Goal: Task Accomplishment & Management: Manage account settings

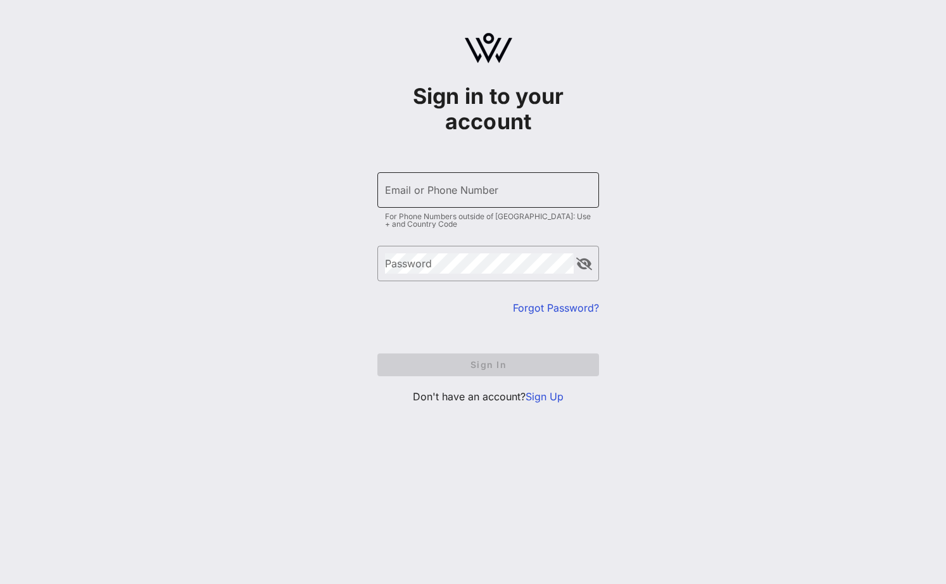
click at [428, 191] on input "Email or Phone Number" at bounding box center [488, 190] width 206 height 20
type input "[EMAIL_ADDRESS][DOMAIN_NAME]"
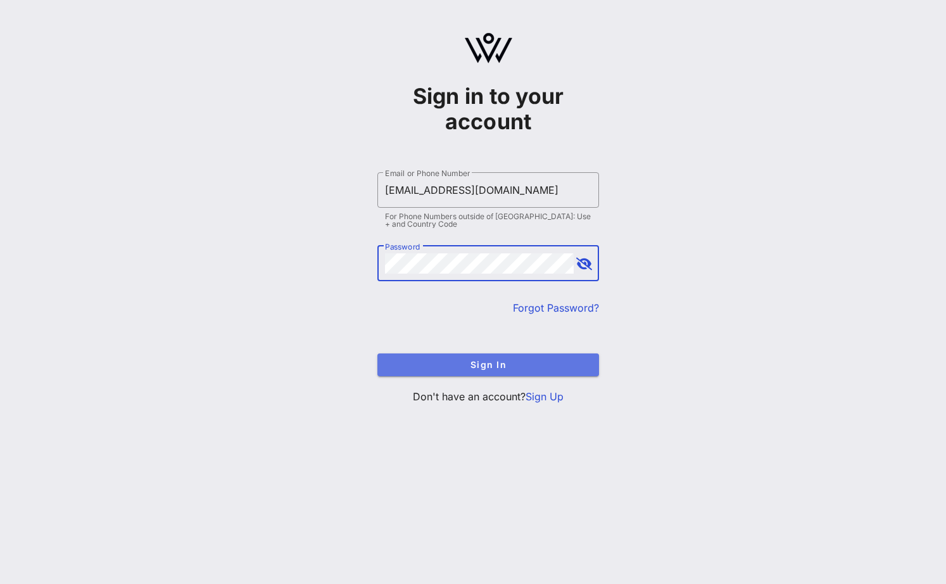
click at [500, 360] on span "Sign In" at bounding box center [488, 364] width 201 height 11
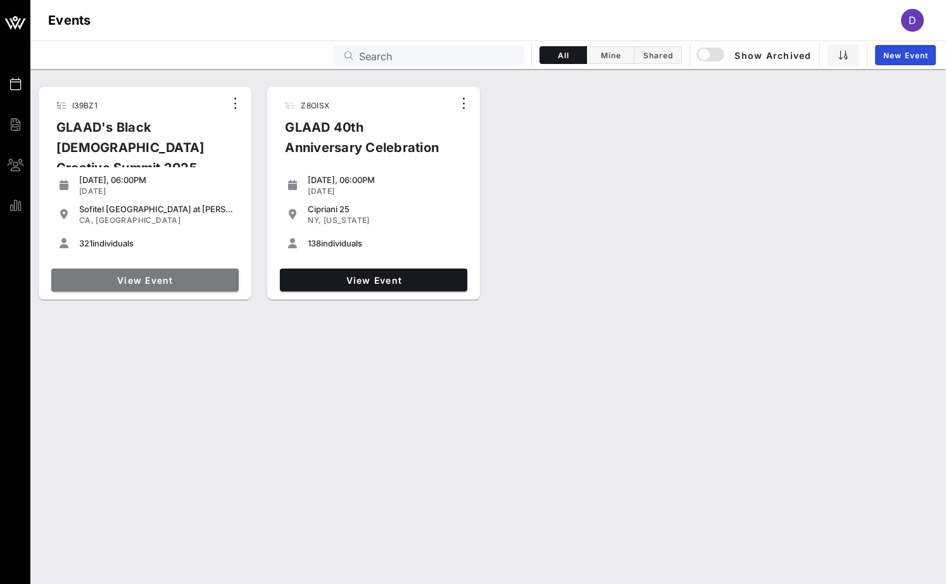
click at [156, 272] on link "View Event" at bounding box center [144, 280] width 187 height 23
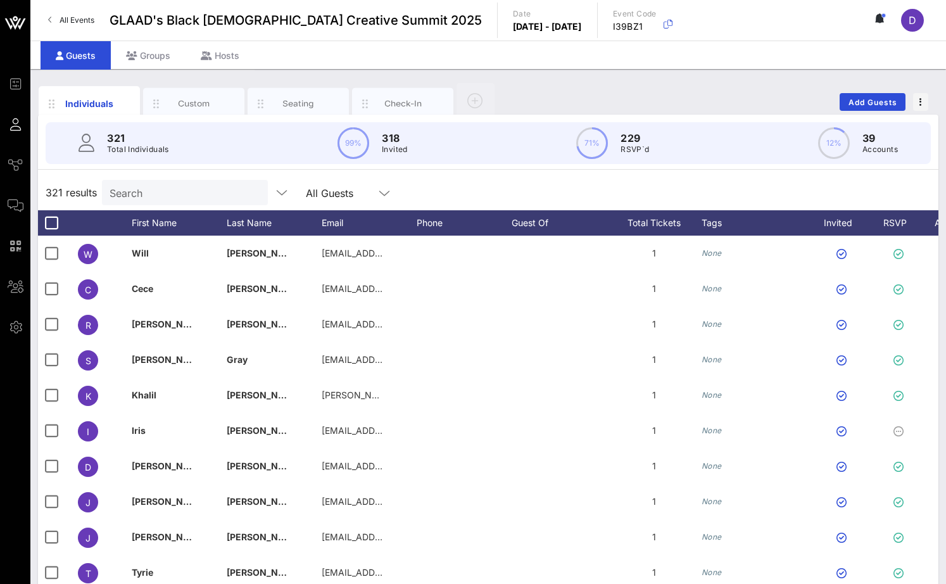
click at [120, 195] on input "Search" at bounding box center [184, 192] width 148 height 16
paste input "[EMAIL_ADDRESS][PERSON_NAME][DOMAIN_NAME]"
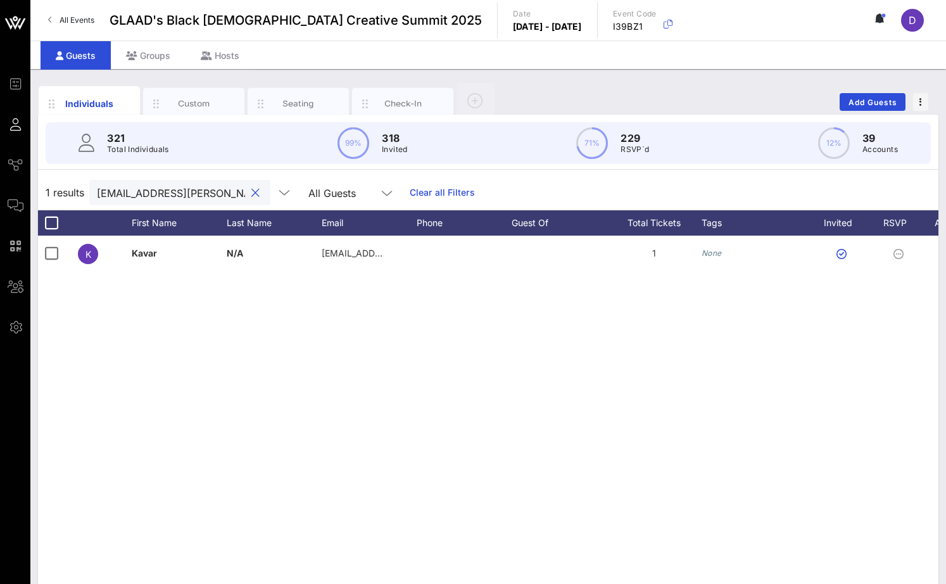
scroll to position [0, 57]
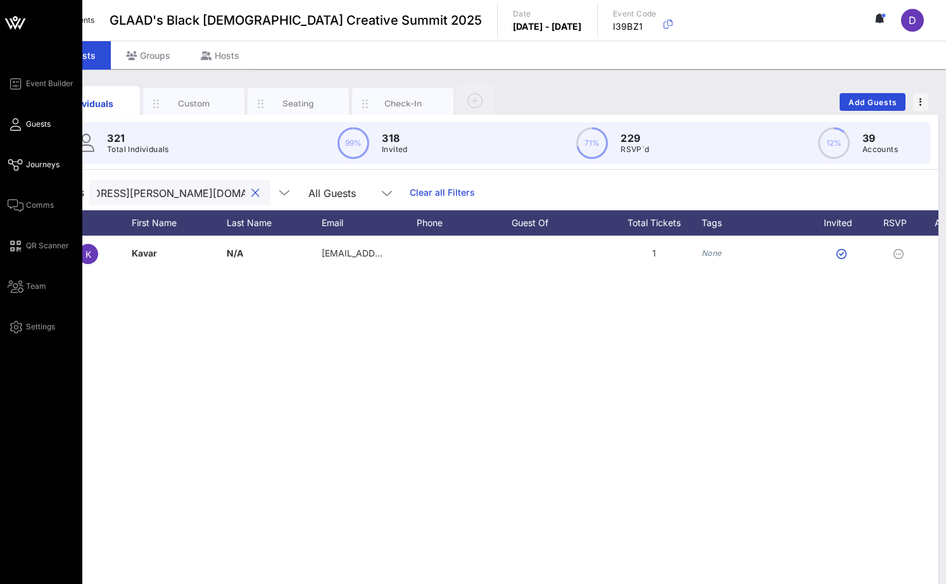
type input "[EMAIL_ADDRESS][PERSON_NAME][DOMAIN_NAME]"
click at [38, 165] on span "Journeys" at bounding box center [43, 164] width 34 height 11
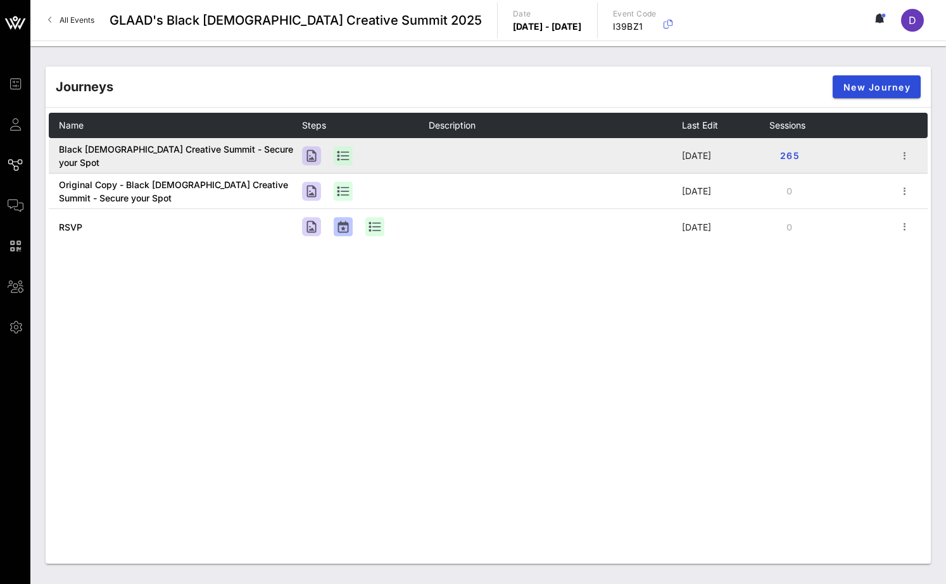
click at [524, 162] on td at bounding box center [555, 155] width 253 height 35
click at [906, 157] on icon "button" at bounding box center [905, 155] width 15 height 15
click at [777, 155] on button "265" at bounding box center [790, 155] width 41 height 23
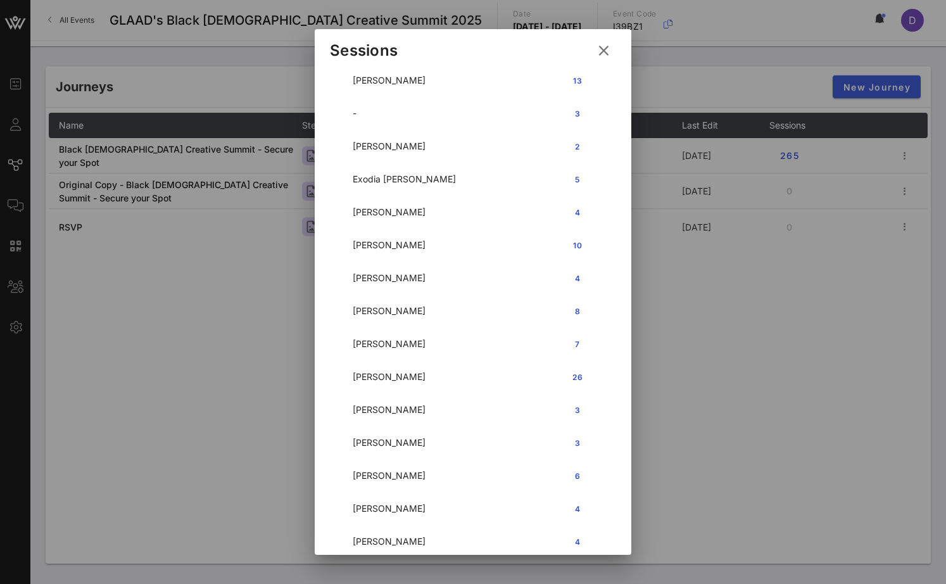
scroll to position [2392, 0]
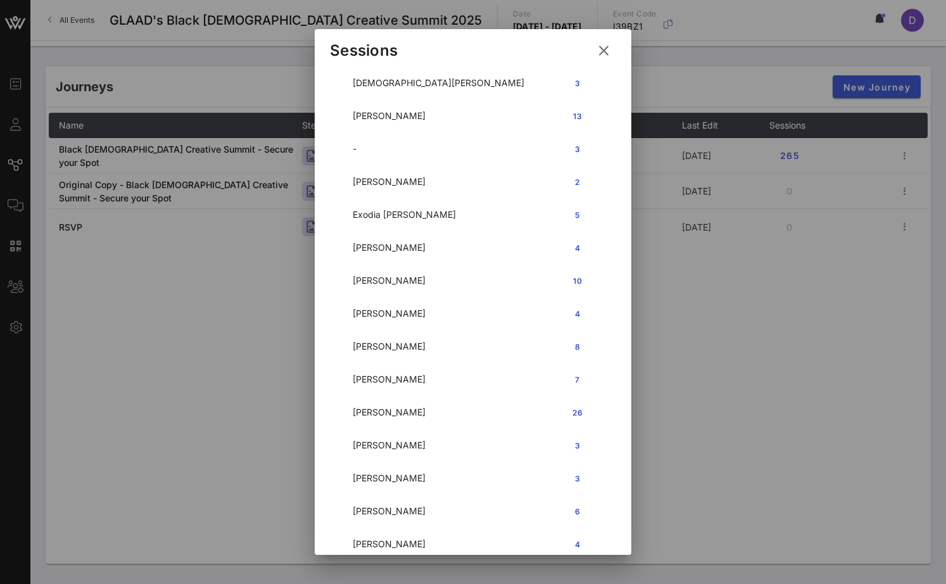
click at [609, 54] on icon at bounding box center [604, 50] width 18 height 17
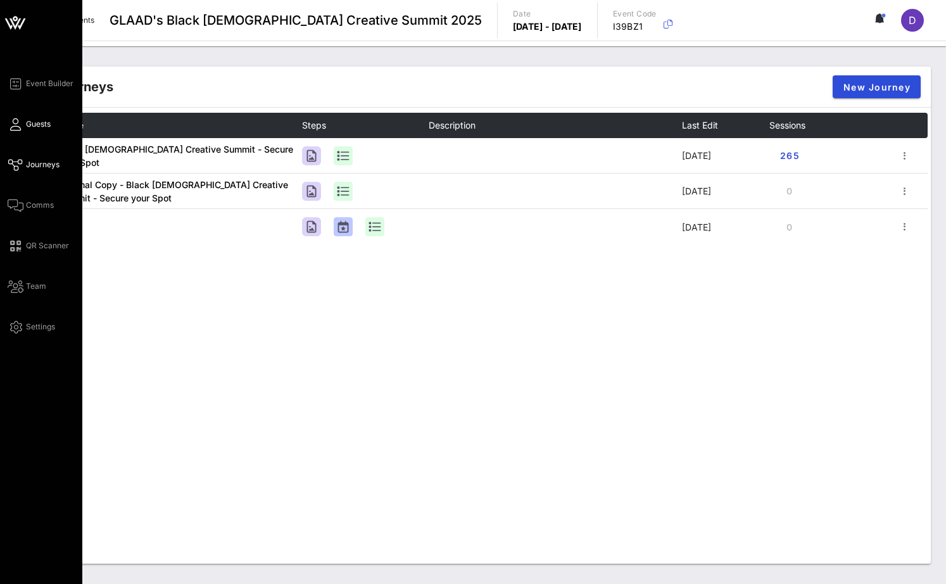
click at [39, 119] on span "Guests" at bounding box center [38, 123] width 25 height 11
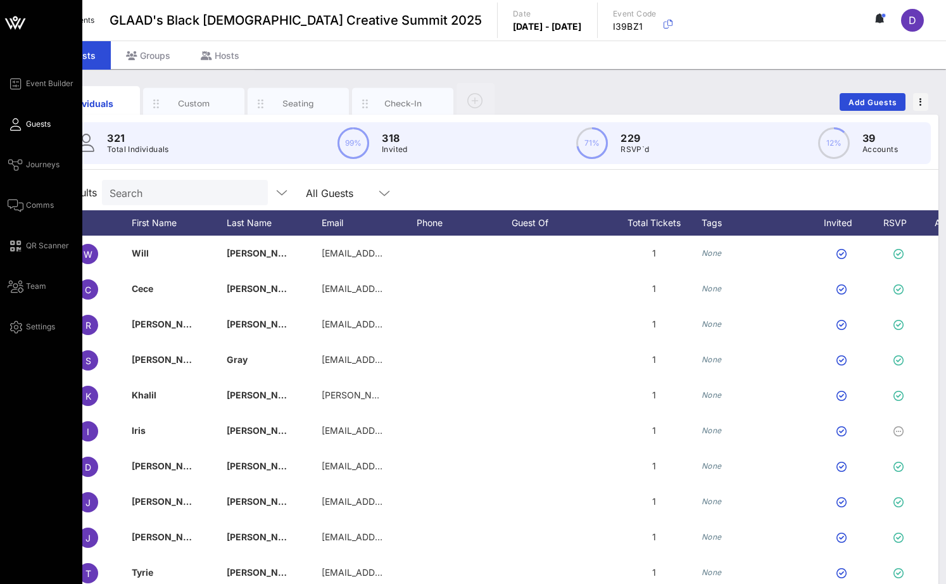
click at [32, 191] on div "Event Builder Guests Journeys Comms QR Scanner Team Settings" at bounding box center [45, 205] width 75 height 258
click at [32, 204] on span "Comms" at bounding box center [40, 205] width 28 height 11
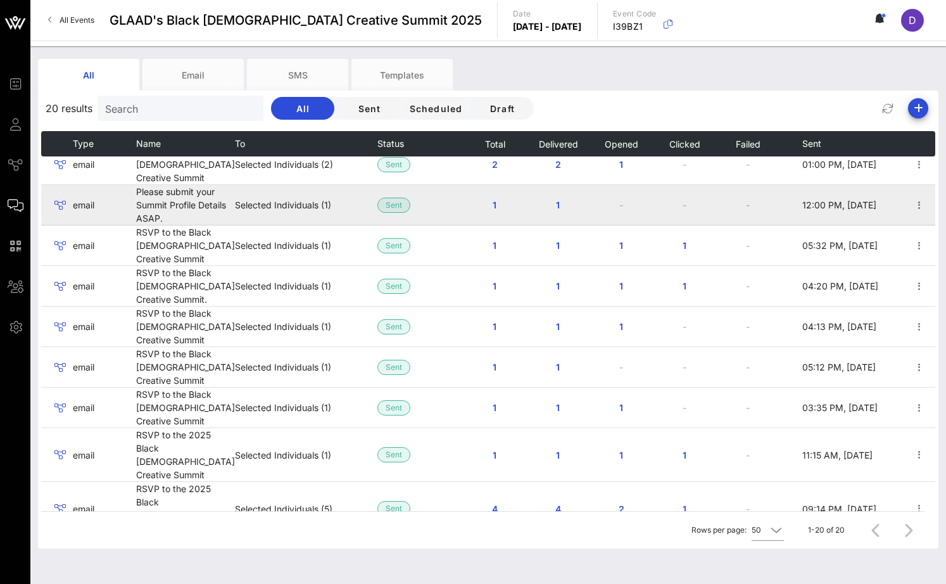
scroll to position [445, 0]
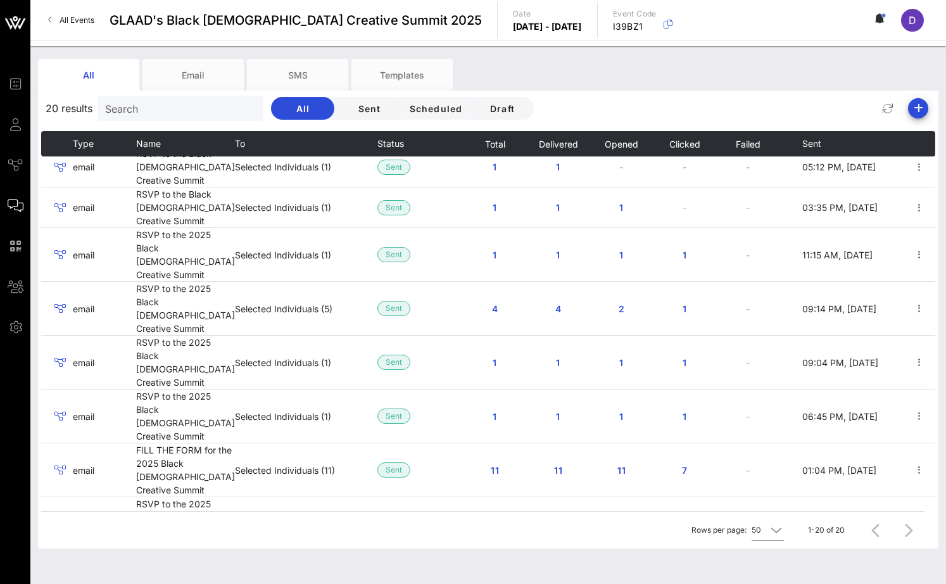
click at [485, 573] on span "300" at bounding box center [495, 578] width 20 height 11
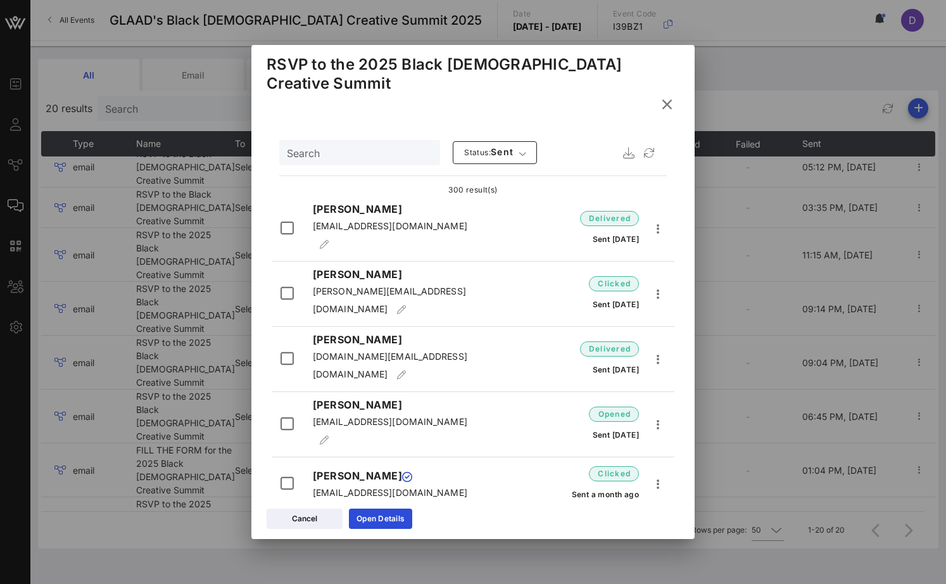
click at [358, 140] on div "Search" at bounding box center [358, 152] width 143 height 25
paste input "[EMAIL_ADDRESS][PERSON_NAME][DOMAIN_NAME]"
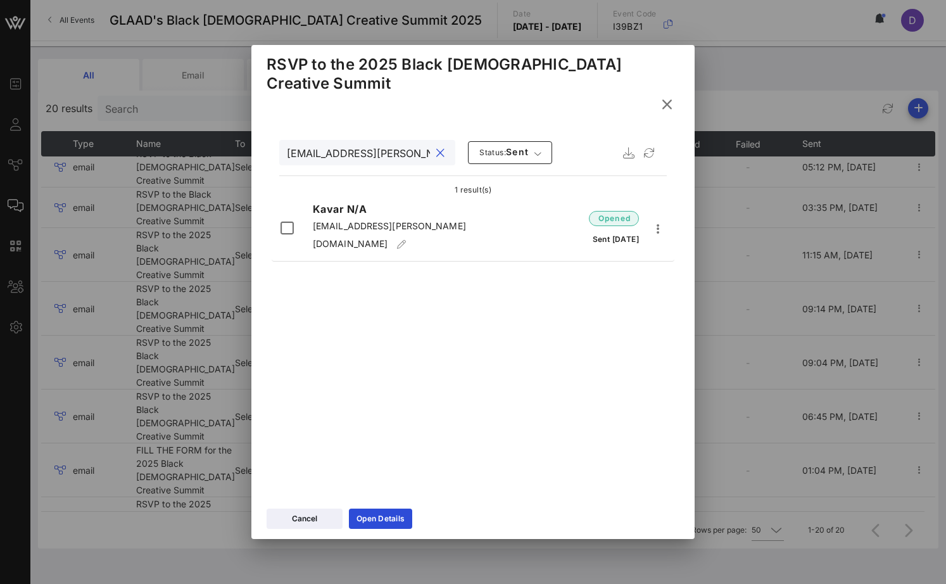
scroll to position [0, 62]
type input "[EMAIL_ADDRESS][PERSON_NAME][DOMAIN_NAME]"
click at [479, 148] on span "Status:" at bounding box center [492, 153] width 27 height 10
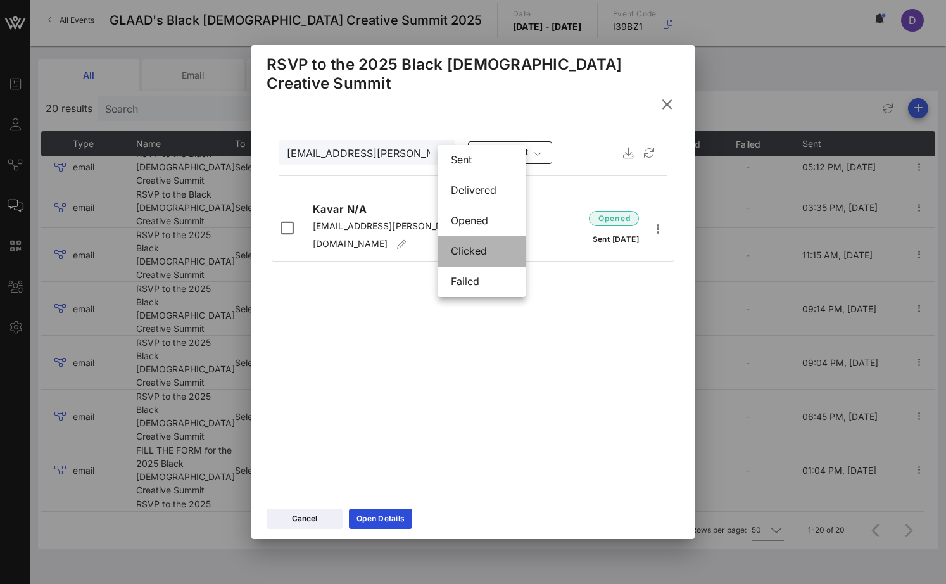
click at [450, 251] on div "clicked" at bounding box center [481, 251] width 87 height 30
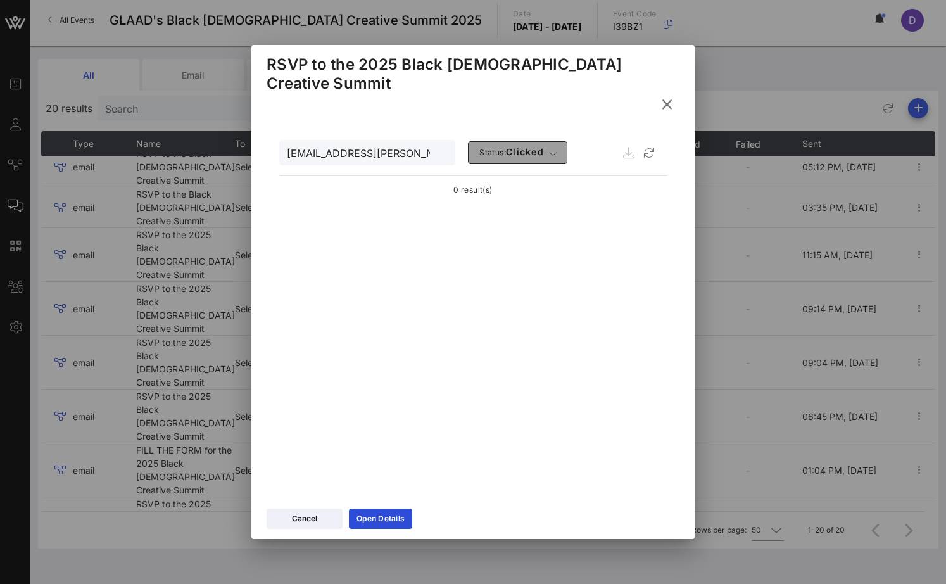
click at [484, 146] on span "Status: clicked" at bounding box center [511, 152] width 65 height 13
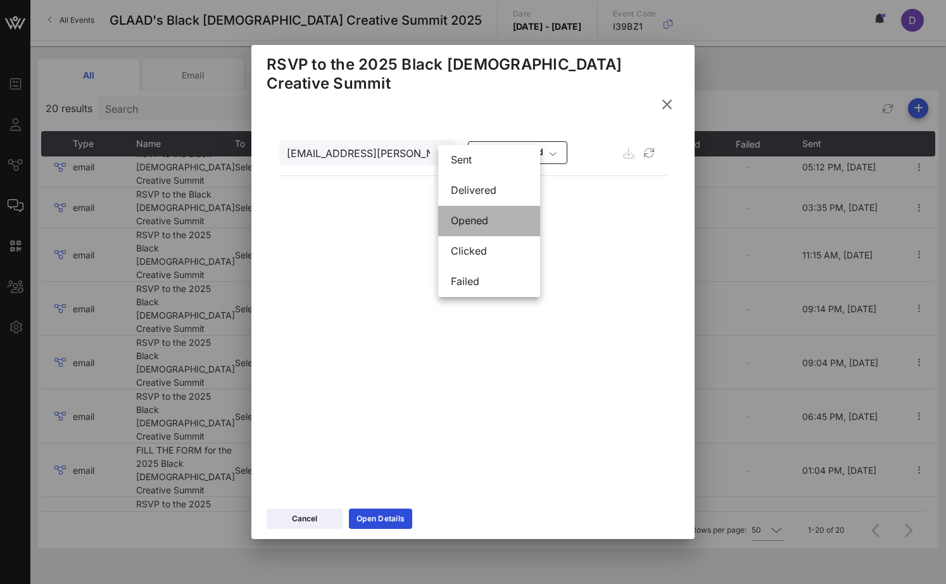
click at [478, 220] on div "opened" at bounding box center [489, 221] width 77 height 12
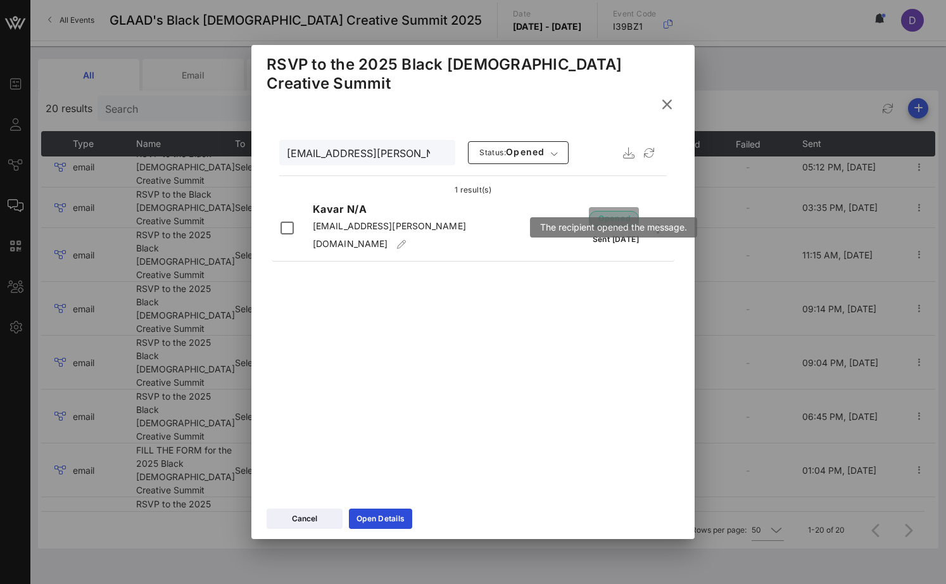
click at [614, 212] on span "opened" at bounding box center [614, 218] width 34 height 13
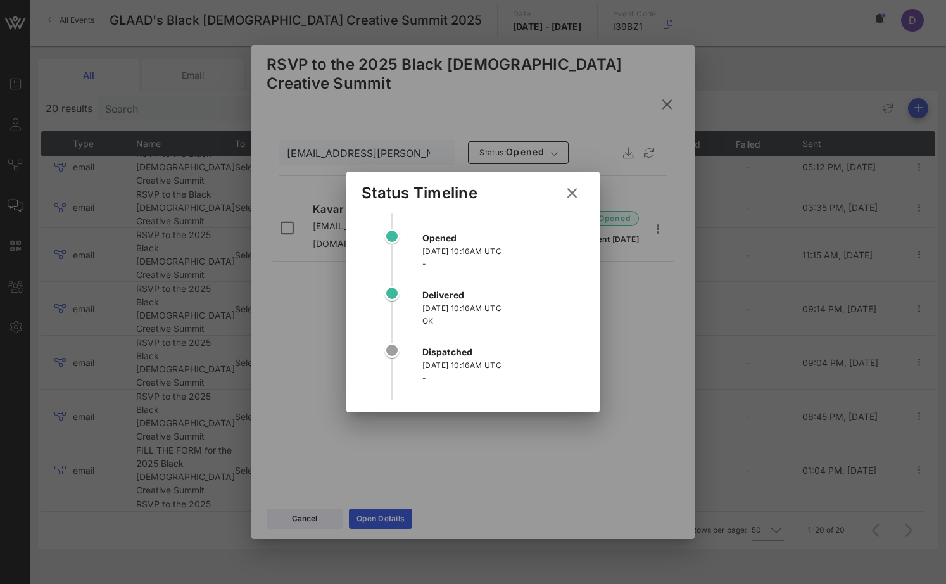
click at [575, 190] on icon at bounding box center [572, 192] width 20 height 21
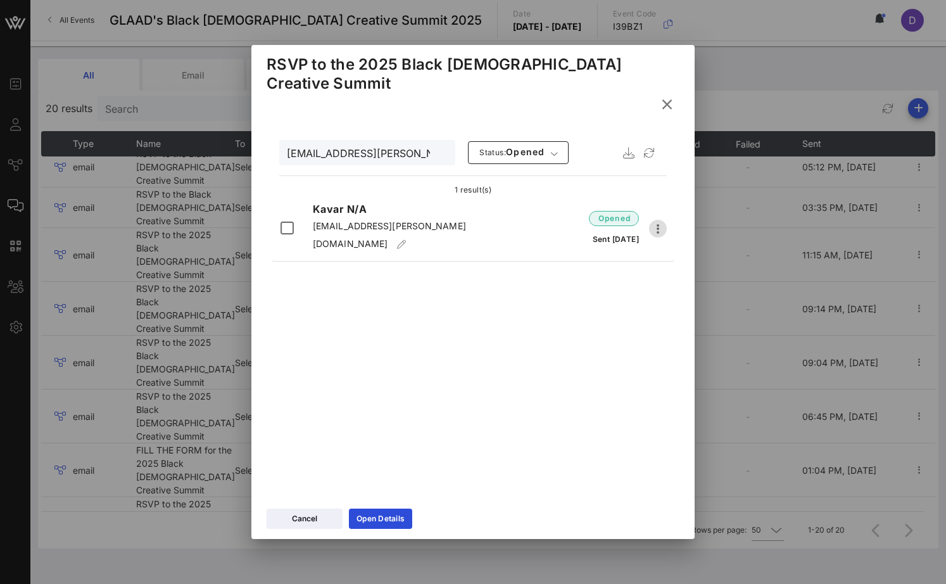
click at [660, 221] on icon "button" at bounding box center [658, 228] width 15 height 15
click at [664, 207] on div "opened Sent [DATE]" at bounding box center [583, 228] width 170 height 43
click at [663, 96] on icon at bounding box center [667, 104] width 18 height 16
